Goal: Transaction & Acquisition: Purchase product/service

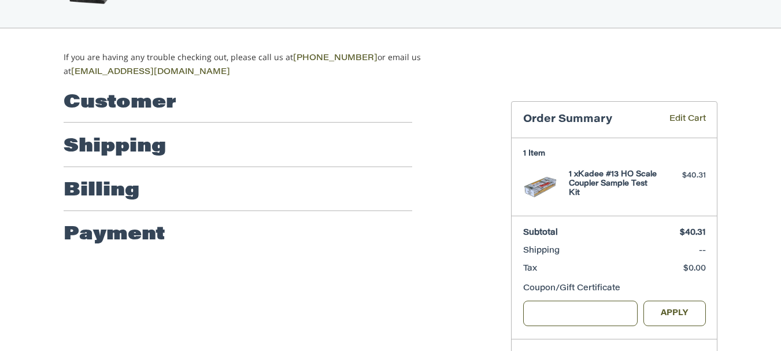
scroll to position [73, 0]
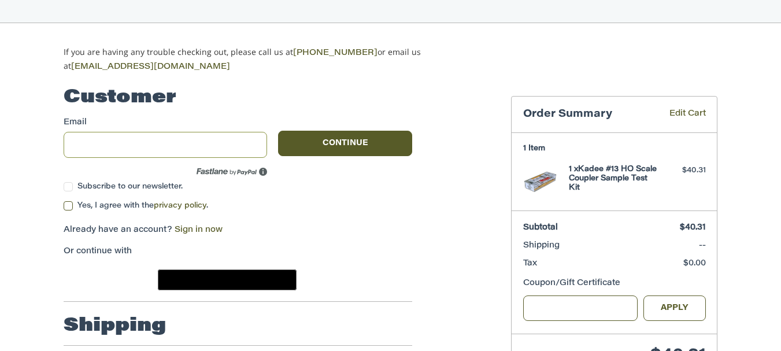
click at [100, 142] on input "Email" at bounding box center [165, 145] width 203 height 26
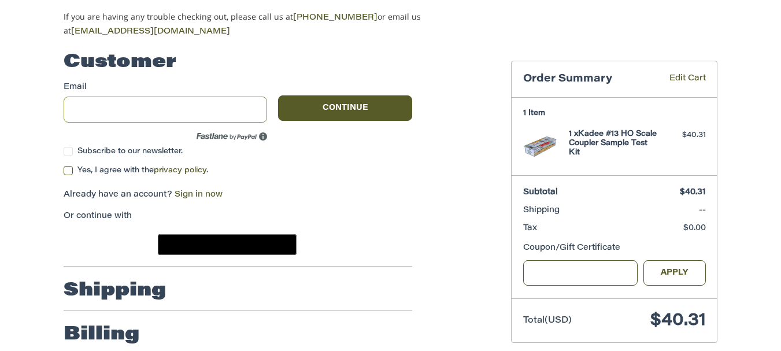
scroll to position [47, 0]
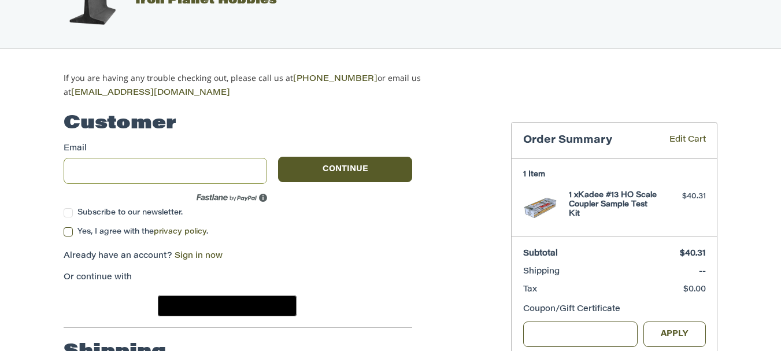
click at [88, 166] on input "Email" at bounding box center [165, 171] width 203 height 26
type input "*"
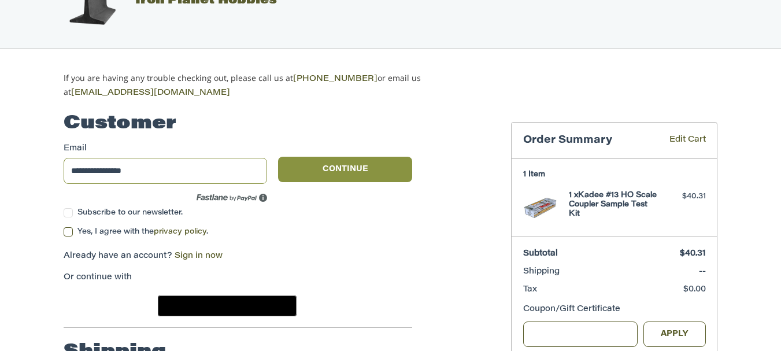
type input "**********"
click at [317, 167] on button "Continue" at bounding box center [345, 169] width 134 height 25
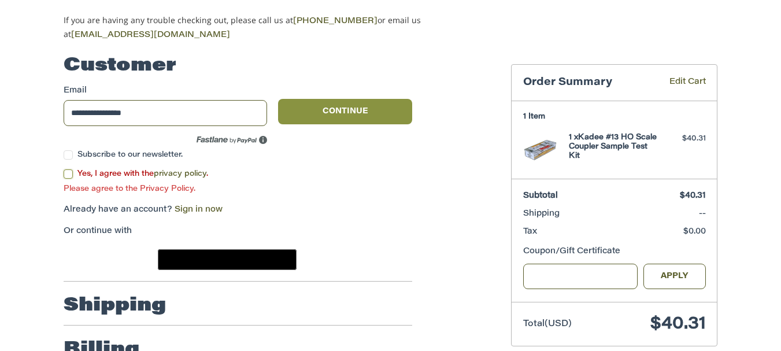
scroll to position [108, 0]
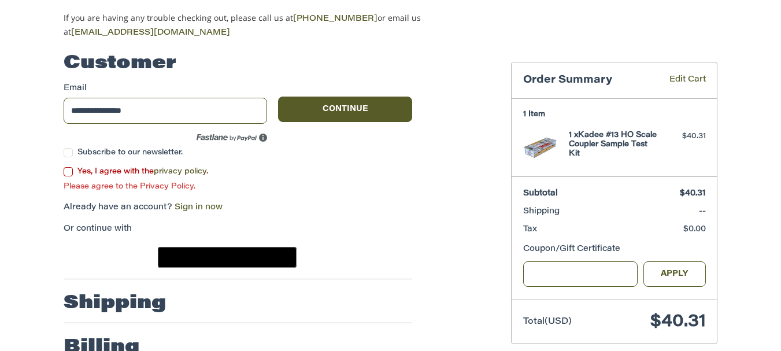
click at [65, 171] on label "Yes, I agree with the privacy policy ." at bounding box center [238, 171] width 349 height 9
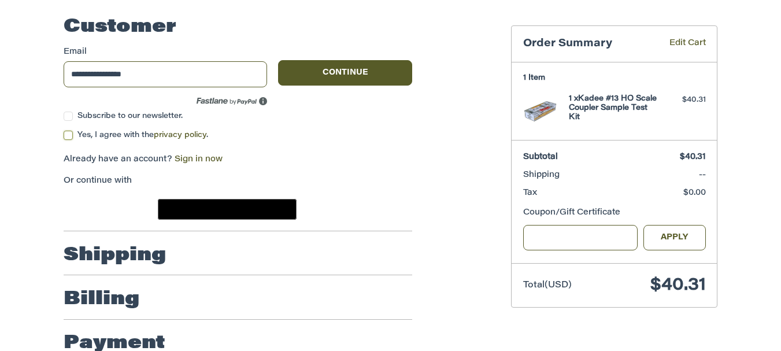
scroll to position [163, 0]
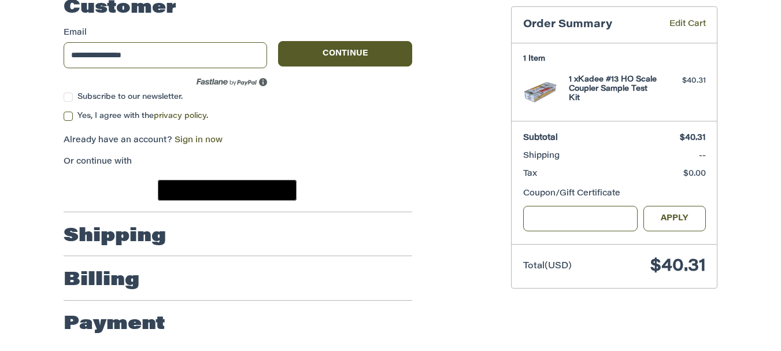
click at [129, 240] on h2 "Shipping" at bounding box center [115, 236] width 102 height 23
click at [106, 236] on h2 "Shipping" at bounding box center [115, 236] width 102 height 23
click at [224, 188] on image "Google Pay" at bounding box center [232, 191] width 22 height 17
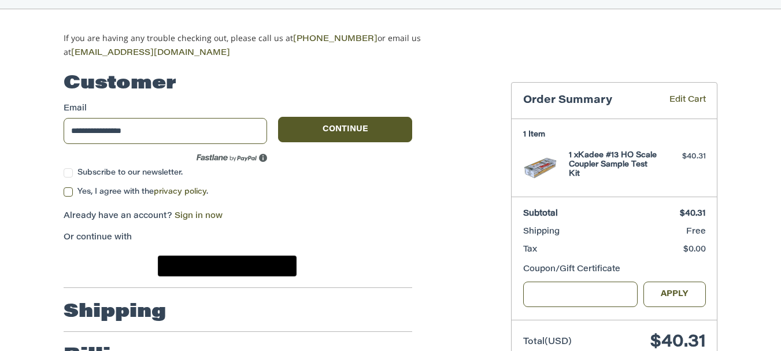
scroll to position [116, 0]
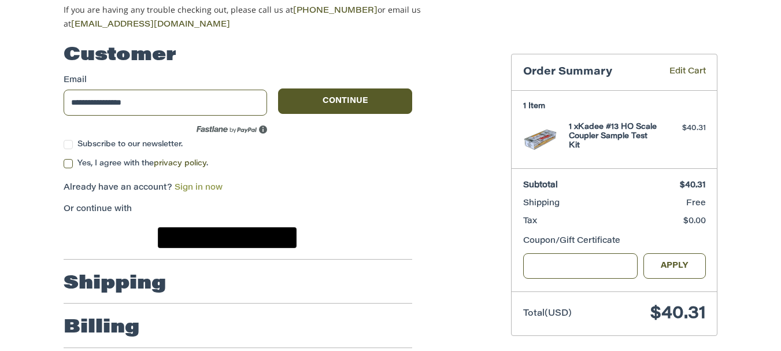
click at [188, 185] on link "Sign in now" at bounding box center [199, 188] width 48 height 8
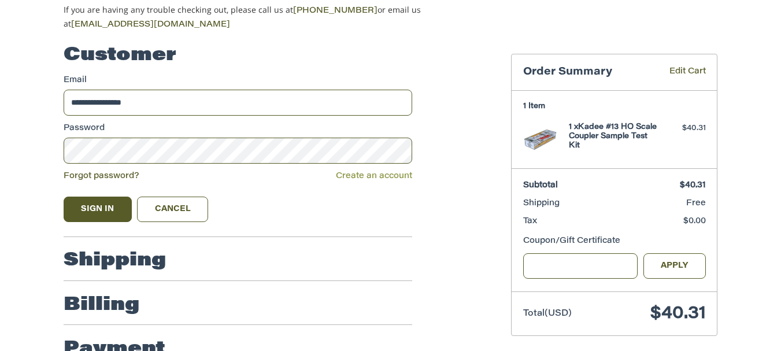
click at [355, 174] on link "Create an account" at bounding box center [374, 176] width 76 height 8
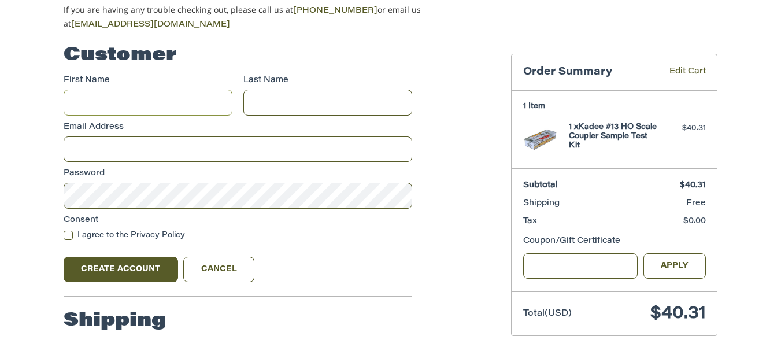
click at [146, 99] on input "First Name" at bounding box center [148, 103] width 169 height 26
click at [128, 97] on input "First Name" at bounding box center [148, 103] width 169 height 26
type input "*******"
click at [264, 106] on input "Last Name" at bounding box center [327, 103] width 169 height 26
type input "******"
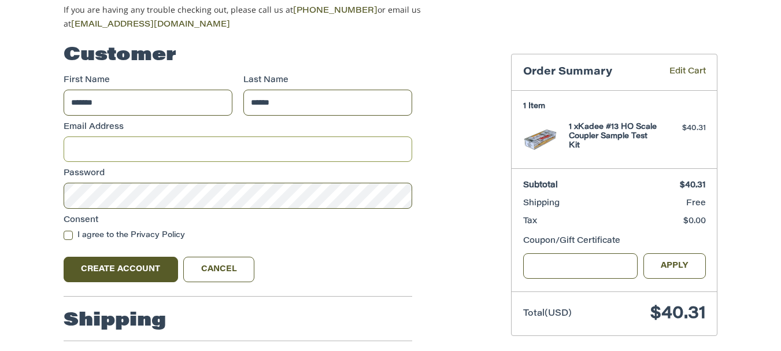
click at [128, 140] on input "Email Address" at bounding box center [238, 149] width 349 height 26
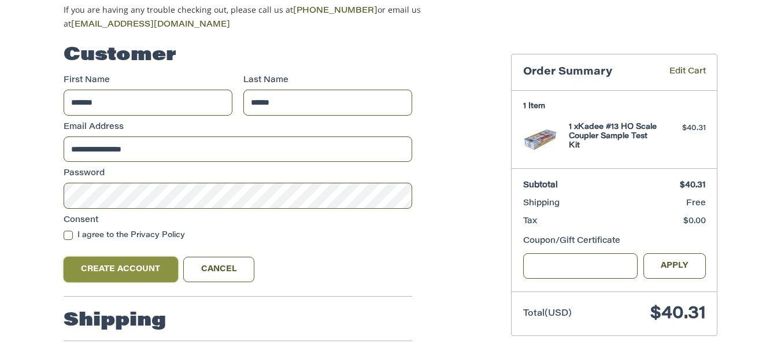
click at [110, 259] on button "Create Account" at bounding box center [121, 269] width 114 height 25
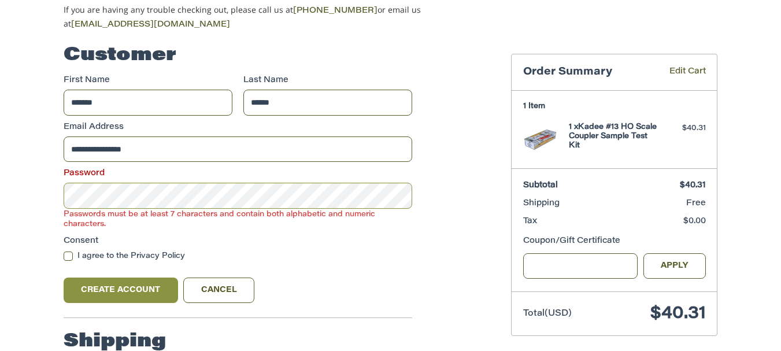
scroll to position [135, 0]
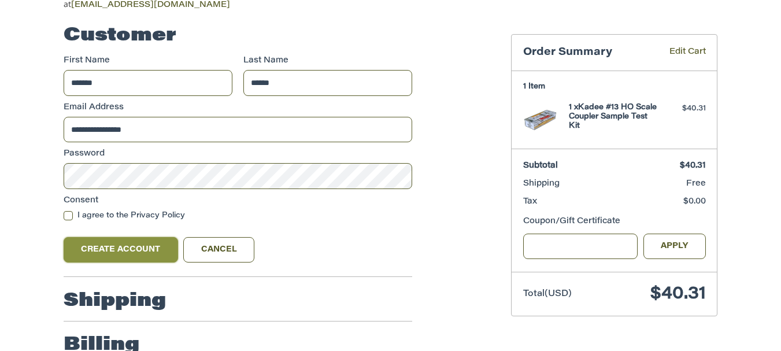
click at [135, 247] on button "Create Account" at bounding box center [121, 249] width 114 height 25
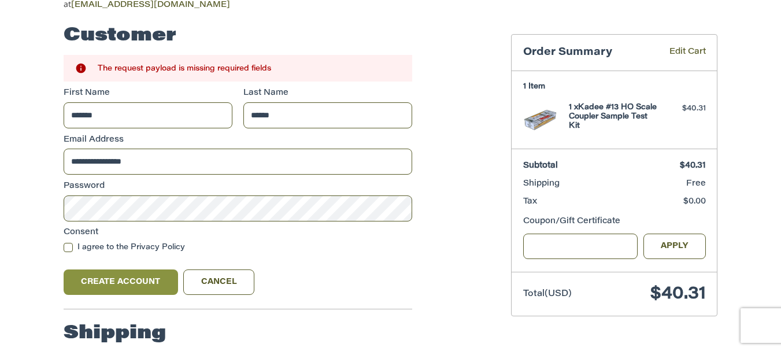
scroll to position [193, 0]
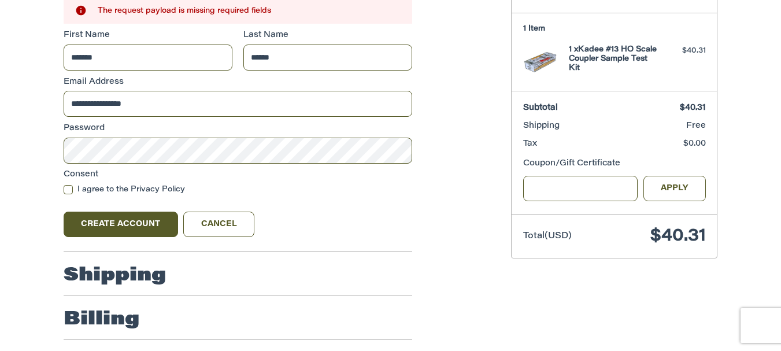
click at [68, 188] on label "I agree to the Privacy Policy" at bounding box center [238, 189] width 349 height 9
click at [125, 230] on button "Create Account" at bounding box center [121, 224] width 114 height 25
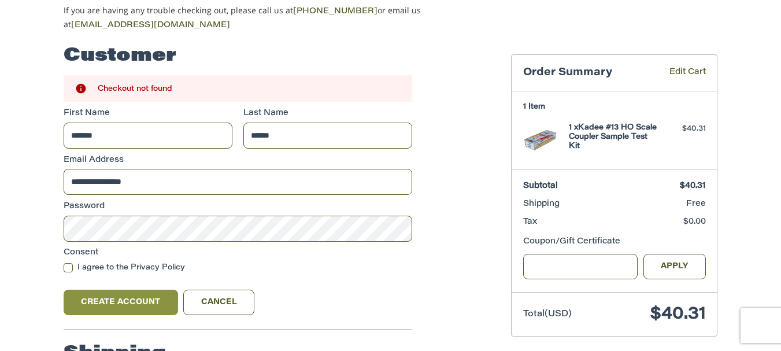
scroll to position [135, 0]
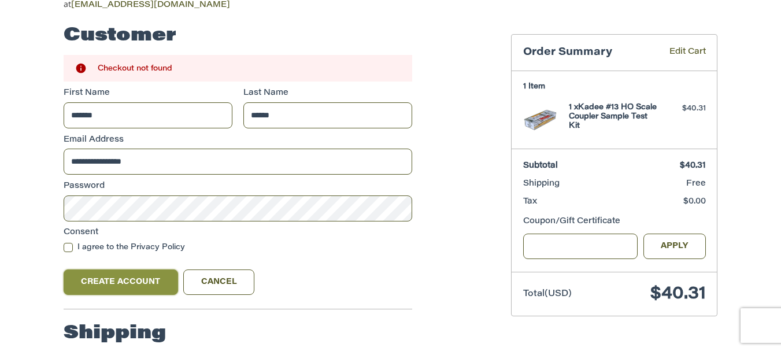
click at [132, 279] on button "Create Account" at bounding box center [121, 281] width 114 height 25
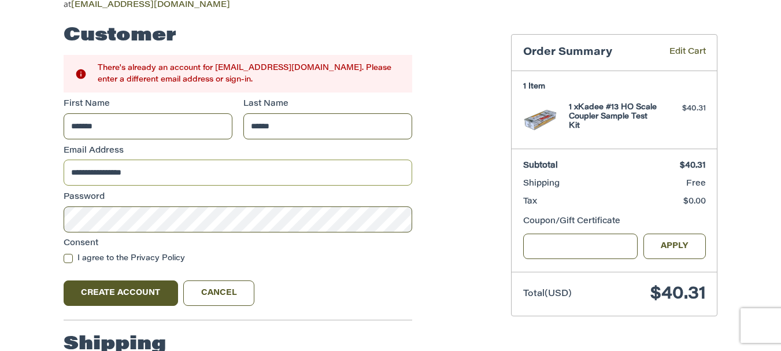
click at [147, 170] on input "**********" at bounding box center [238, 173] width 349 height 26
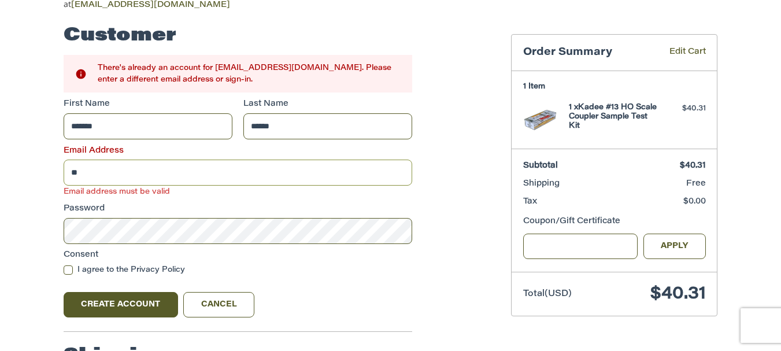
type input "*"
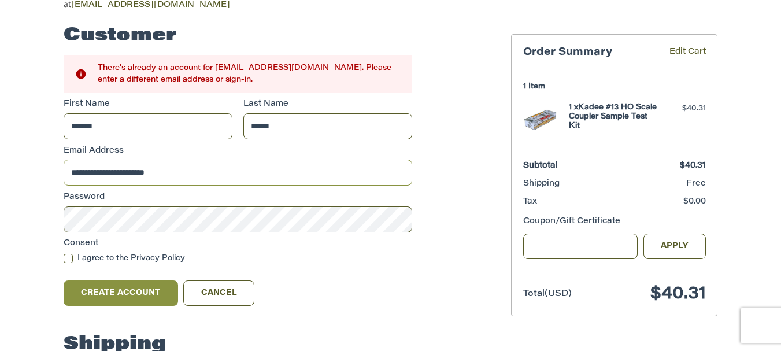
type input "**********"
click at [111, 295] on button "Create Account" at bounding box center [121, 292] width 114 height 25
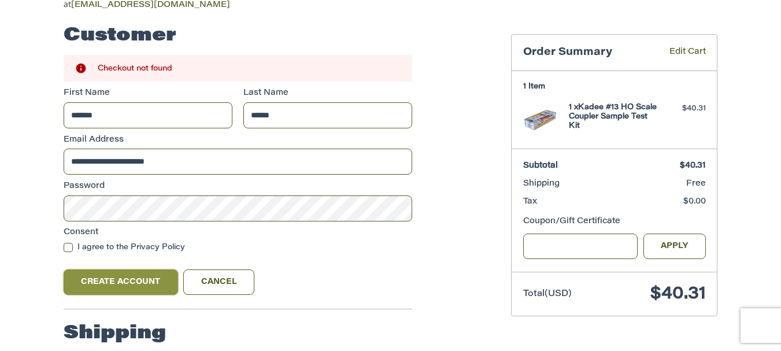
click at [109, 277] on button "Create Account" at bounding box center [121, 281] width 114 height 25
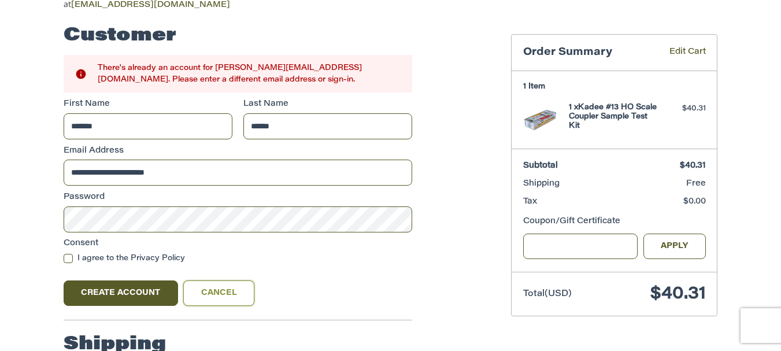
click at [208, 290] on link "Cancel" at bounding box center [218, 292] width 71 height 25
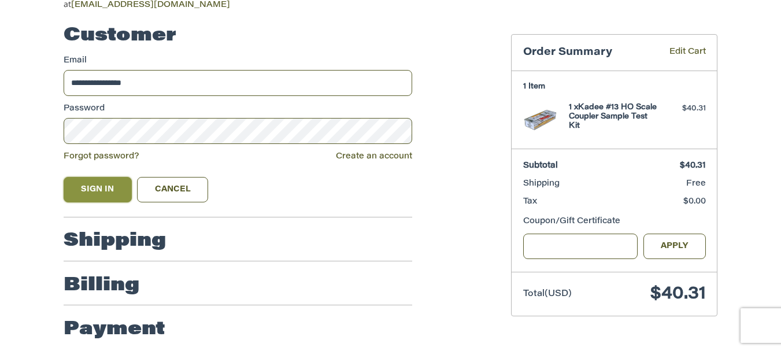
click at [106, 181] on button "Sign In" at bounding box center [98, 189] width 68 height 25
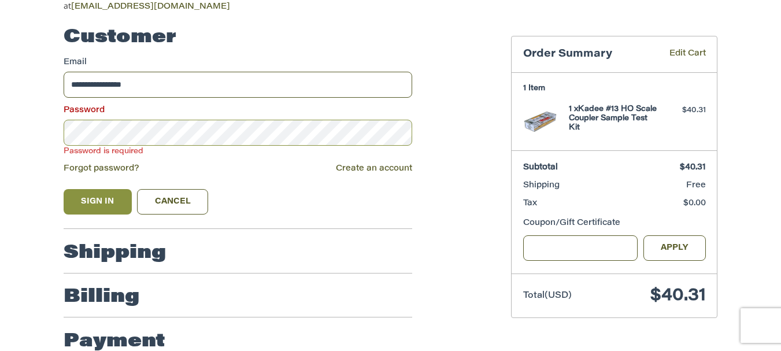
scroll to position [75, 0]
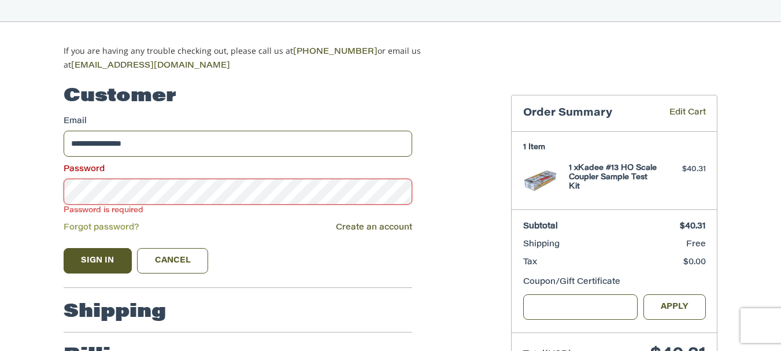
click at [95, 226] on link "Forgot password?" at bounding box center [102, 228] width 76 height 8
